Goal: Find specific page/section: Find specific page/section

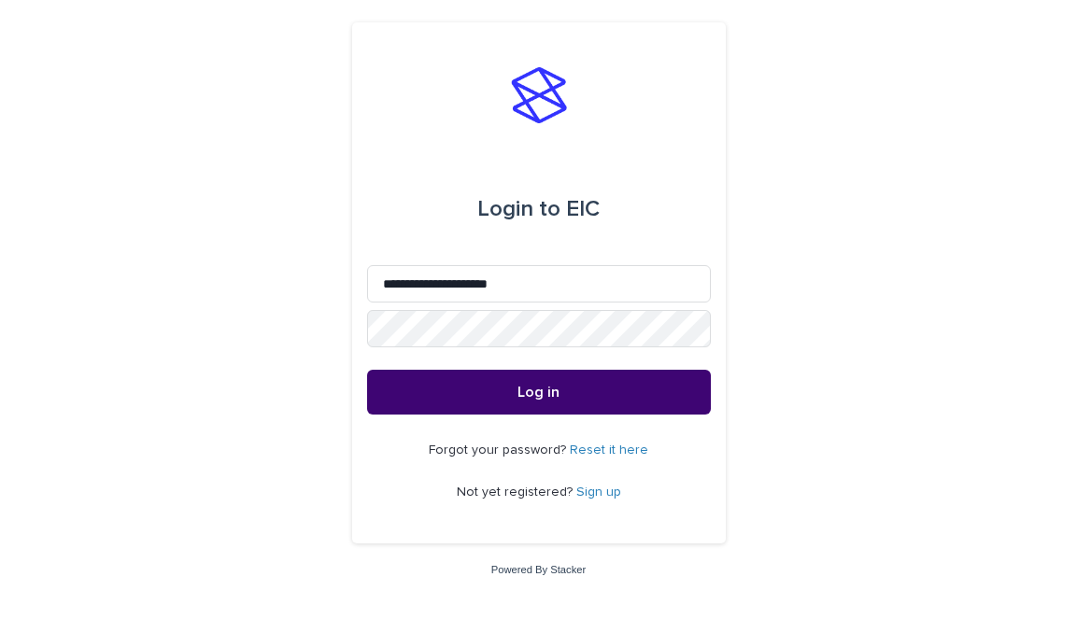
click at [548, 391] on span "Log in" at bounding box center [539, 392] width 42 height 15
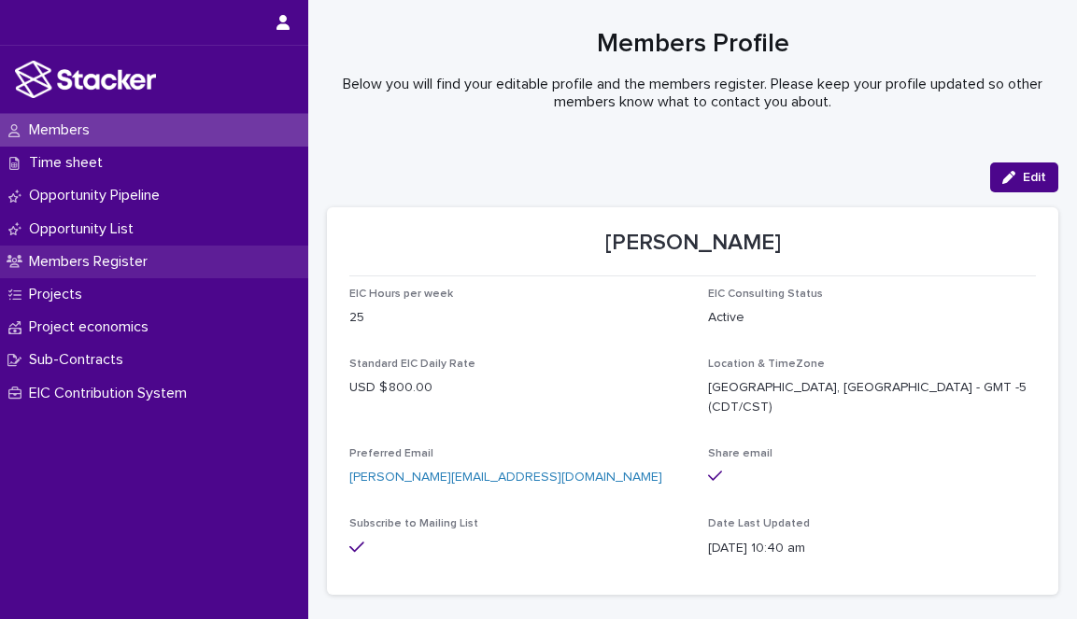
click at [77, 261] on p "Members Register" at bounding box center [91, 262] width 141 height 18
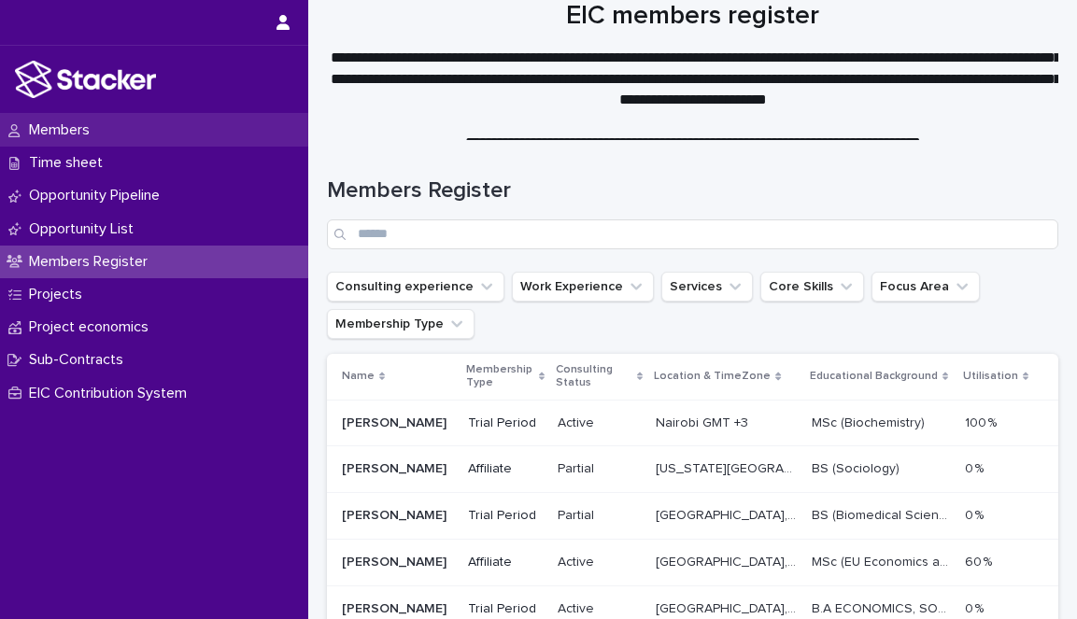
click at [78, 128] on p "Members" at bounding box center [62, 130] width 83 height 18
